Goal: Task Accomplishment & Management: Manage account settings

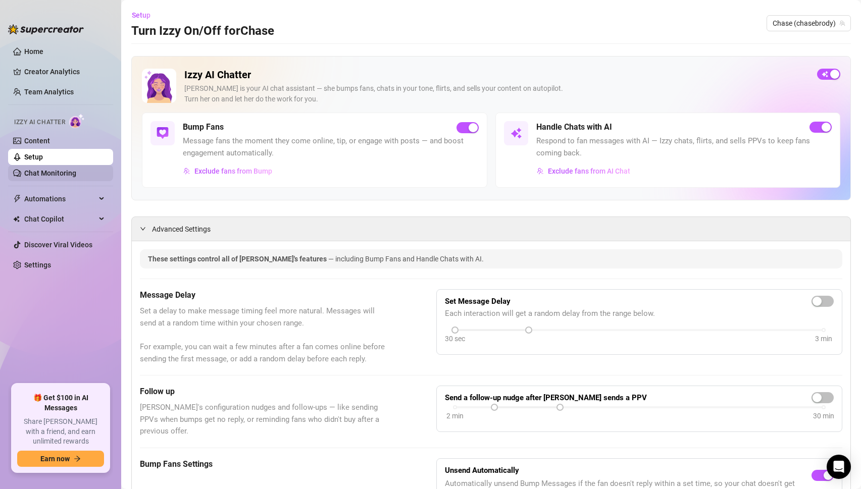
click at [30, 175] on link "Chat Monitoring" at bounding box center [50, 173] width 52 height 8
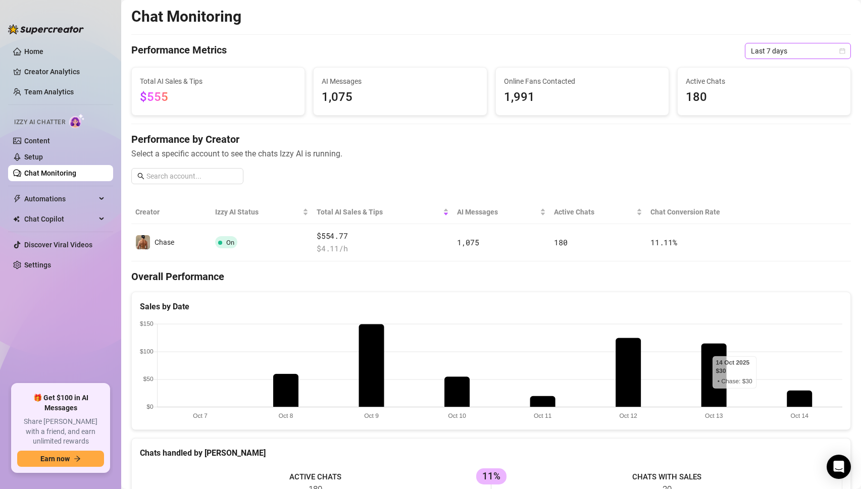
click at [781, 53] on span "Last 7 days" at bounding box center [798, 50] width 94 height 15
click at [773, 105] on div "Last 30 days" at bounding box center [798, 103] width 90 height 11
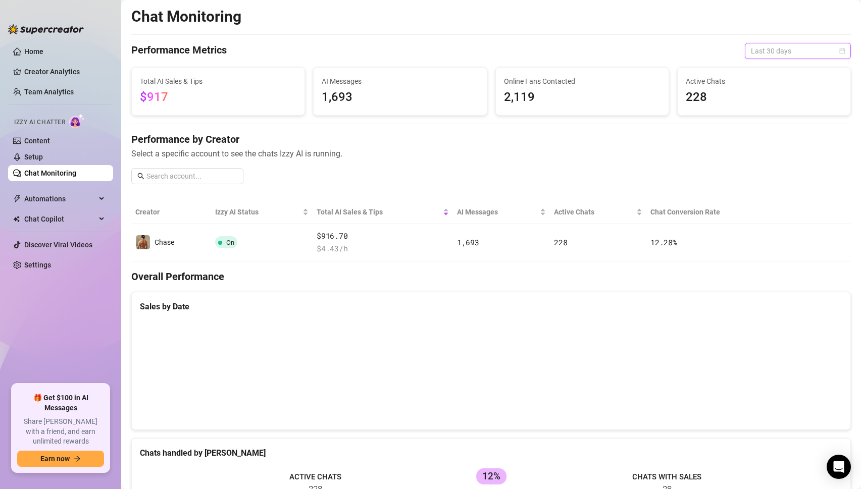
click at [803, 56] on span "Last 30 days" at bounding box center [798, 50] width 94 height 15
click at [779, 68] on div "Last 24 hours" at bounding box center [798, 71] width 90 height 11
click at [31, 155] on link "Setup" at bounding box center [33, 157] width 19 height 8
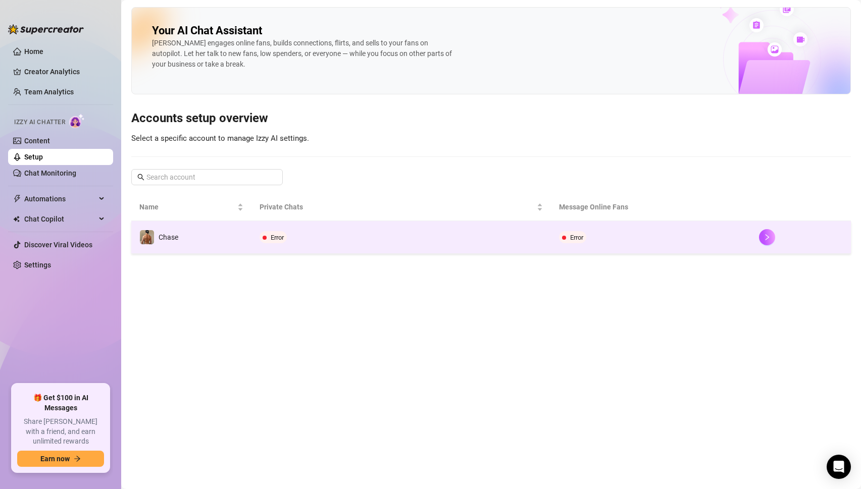
click at [367, 245] on td "Error" at bounding box center [401, 237] width 300 height 33
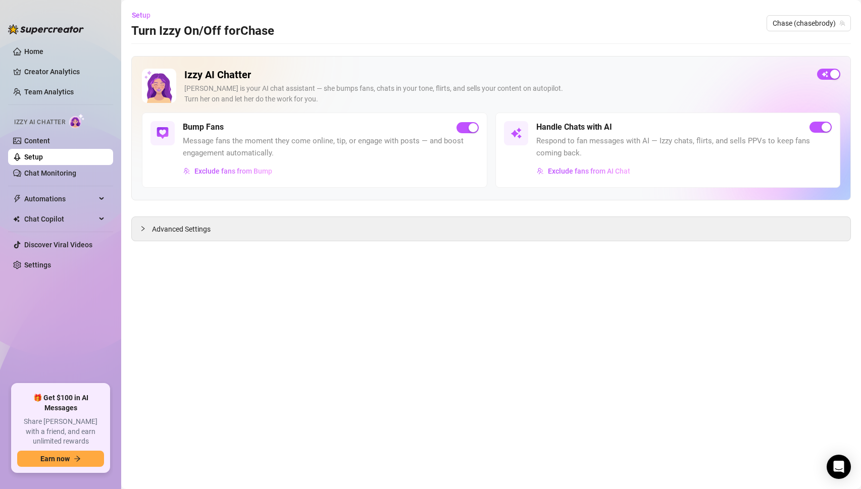
click at [32, 153] on link "Setup" at bounding box center [33, 157] width 19 height 8
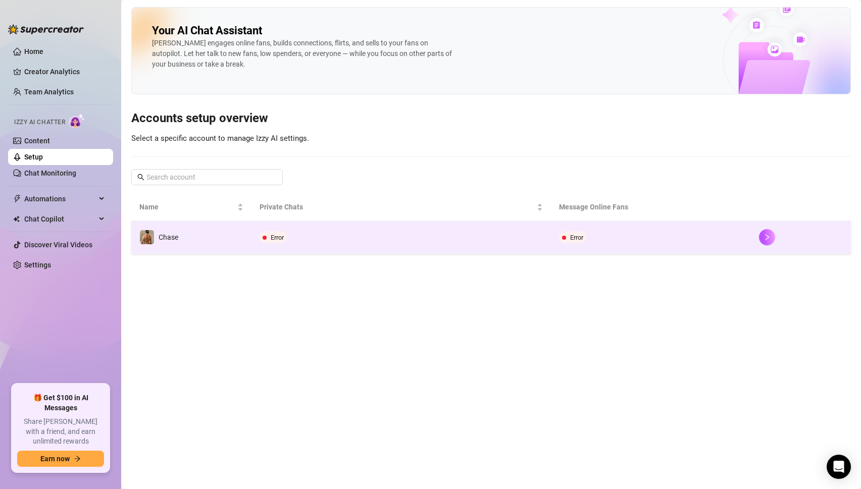
click at [321, 235] on td "Error" at bounding box center [401, 237] width 300 height 33
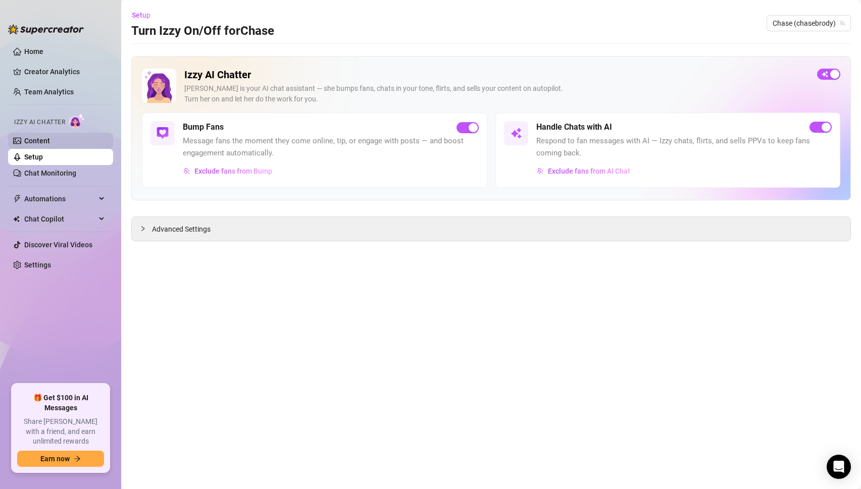
click at [24, 139] on link "Content" at bounding box center [37, 141] width 26 height 8
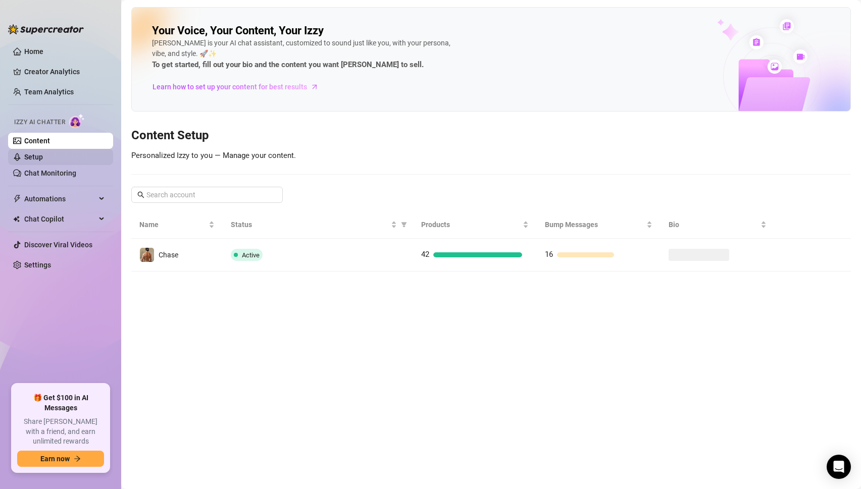
click at [32, 153] on link "Setup" at bounding box center [33, 157] width 19 height 8
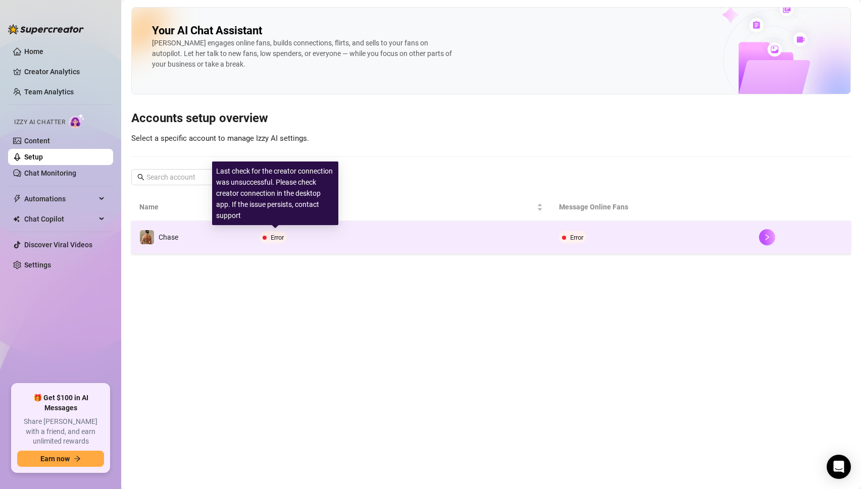
click at [365, 237] on td "Error" at bounding box center [401, 237] width 300 height 33
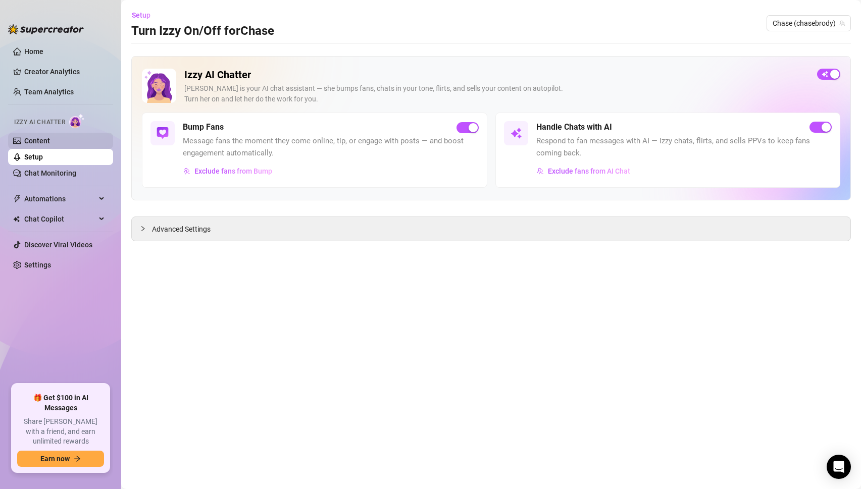
click at [39, 137] on link "Content" at bounding box center [37, 141] width 26 height 8
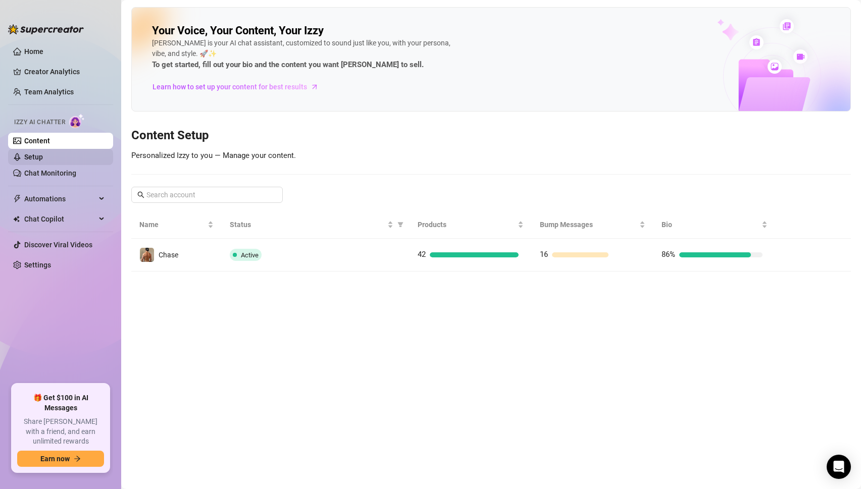
click at [34, 159] on link "Setup" at bounding box center [33, 157] width 19 height 8
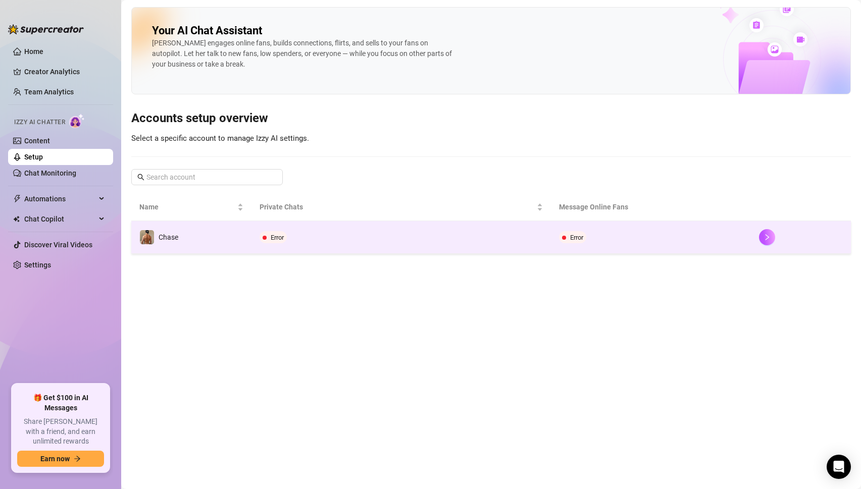
click at [734, 241] on td "Error" at bounding box center [651, 237] width 200 height 33
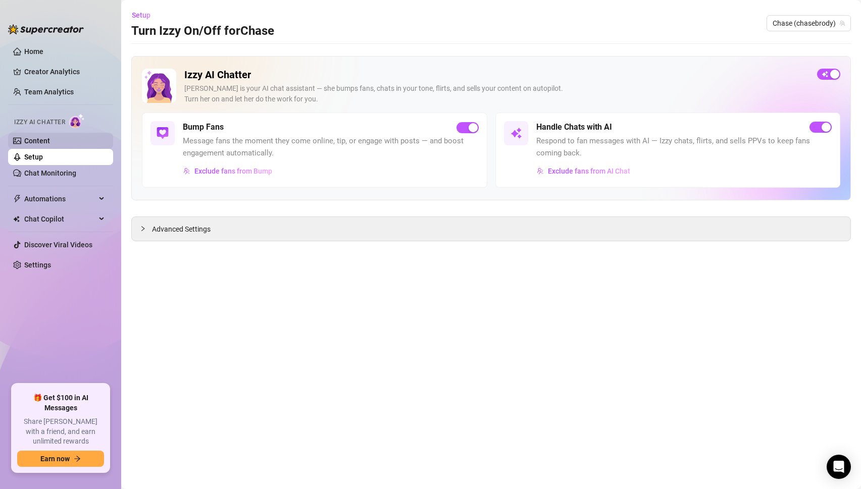
click at [24, 139] on link "Content" at bounding box center [37, 141] width 26 height 8
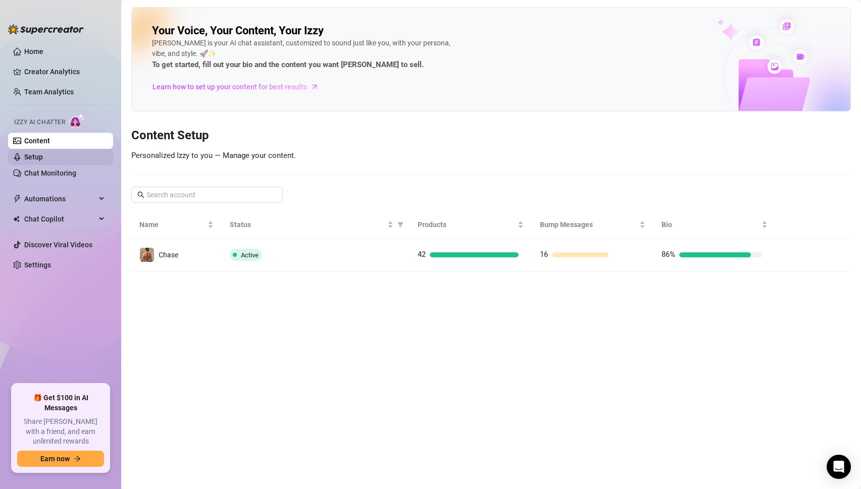
click at [42, 153] on link "Setup" at bounding box center [33, 157] width 19 height 8
